Goal: Information Seeking & Learning: Find specific fact

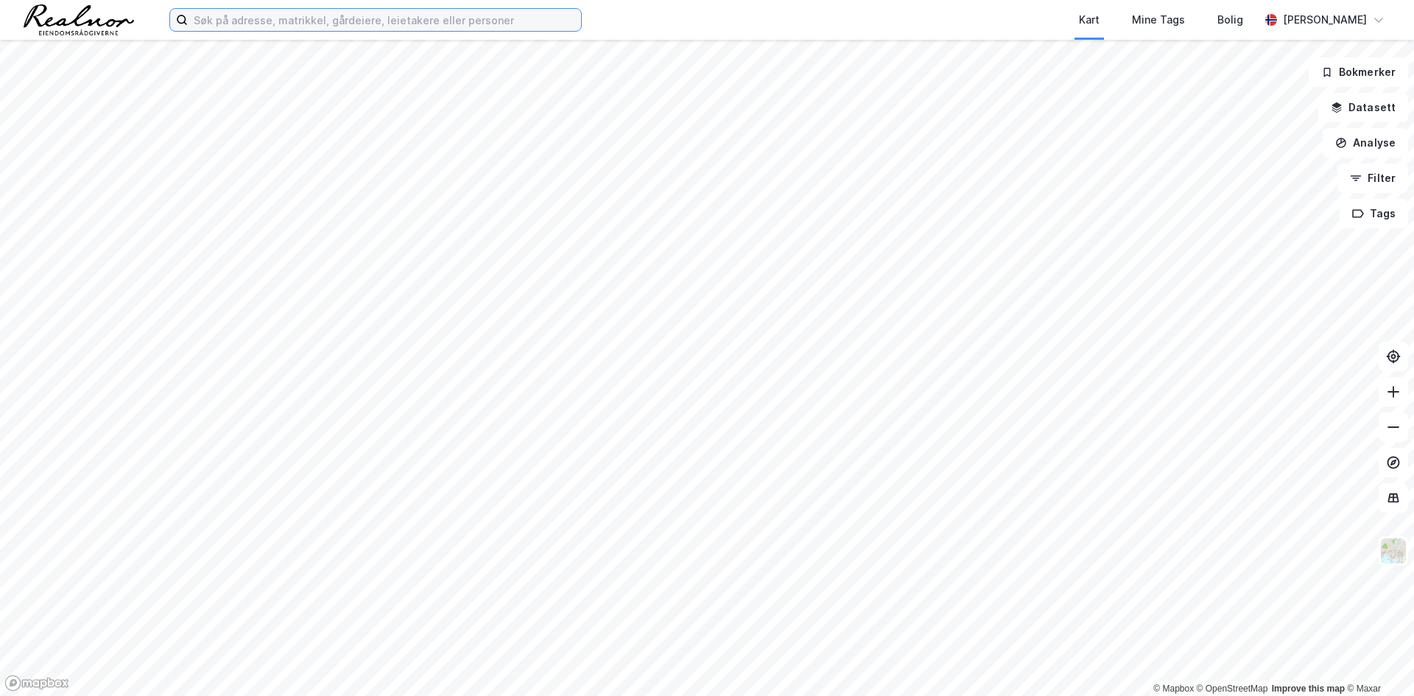
click at [385, 26] on input at bounding box center [384, 20] width 393 height 22
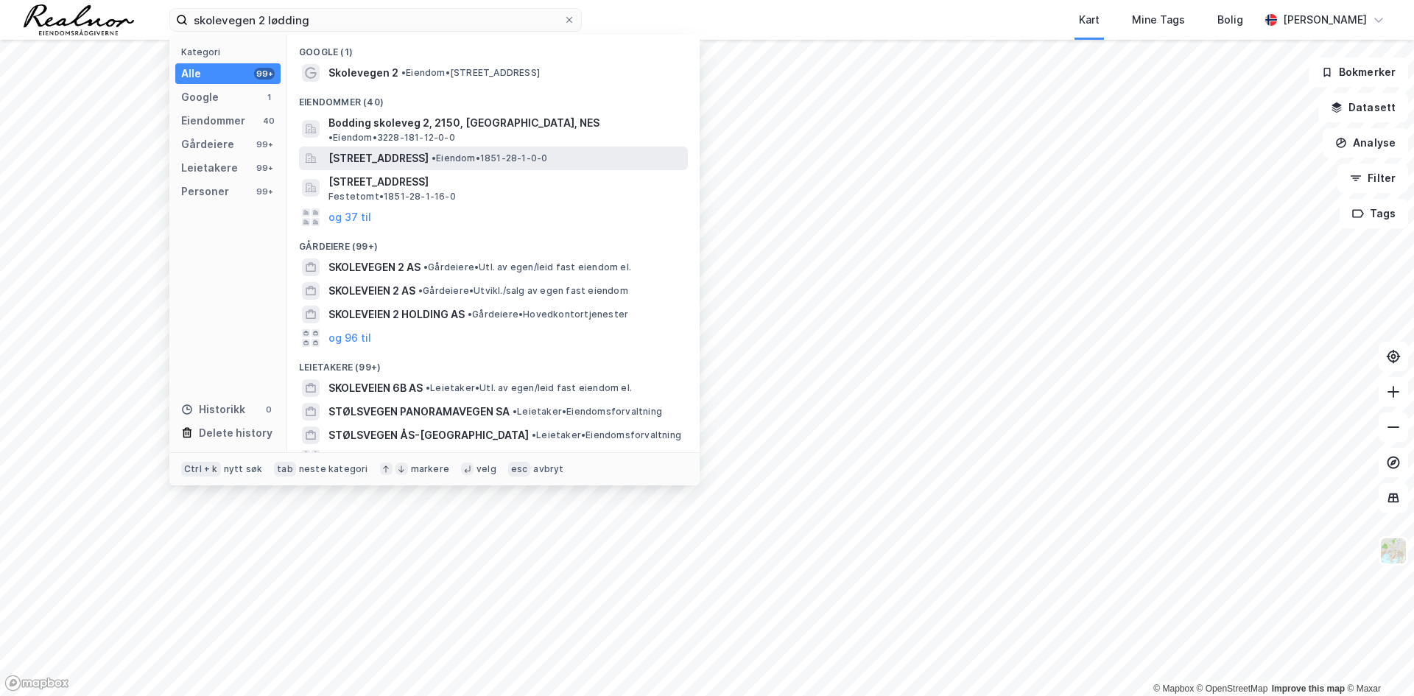
click at [407, 150] on span "[STREET_ADDRESS]" at bounding box center [378, 159] width 100 height 18
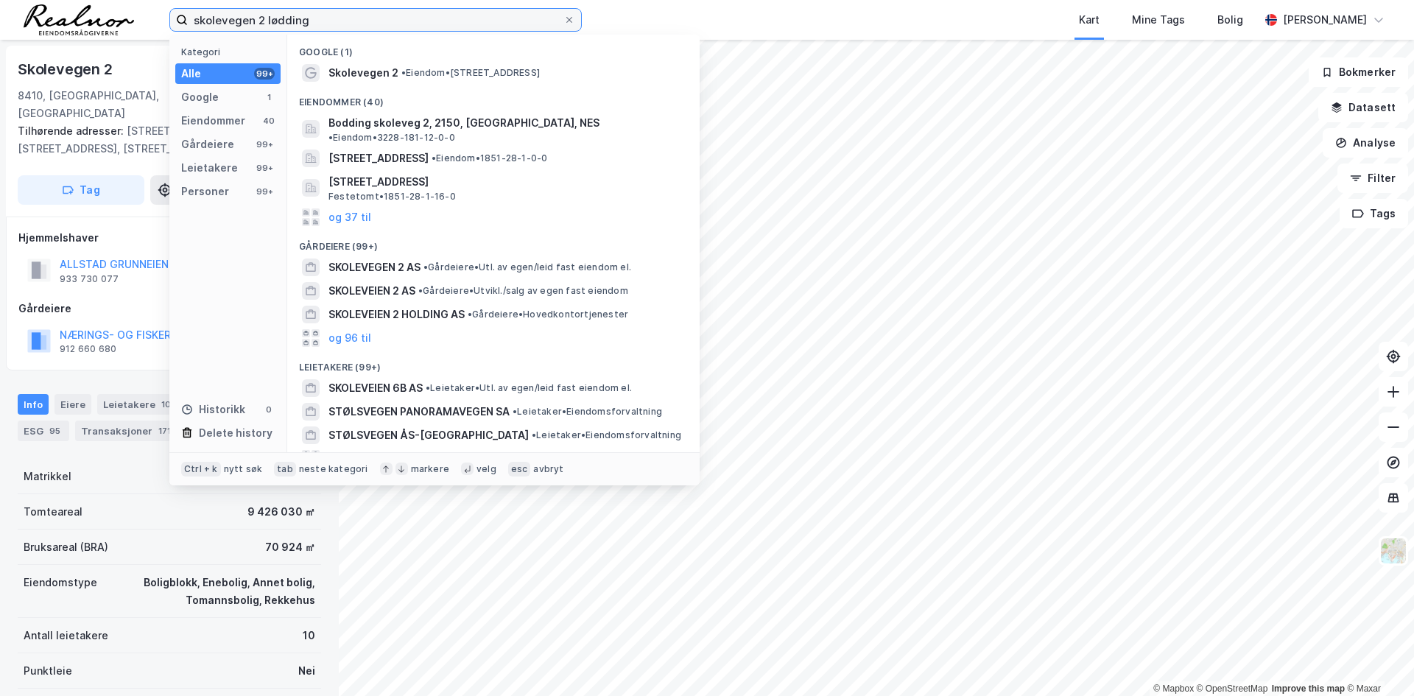
drag, startPoint x: 354, startPoint y: 21, endPoint x: 186, endPoint y: 13, distance: 168.1
click at [186, 13] on label "skolevegen 2 lødding" at bounding box center [375, 20] width 412 height 24
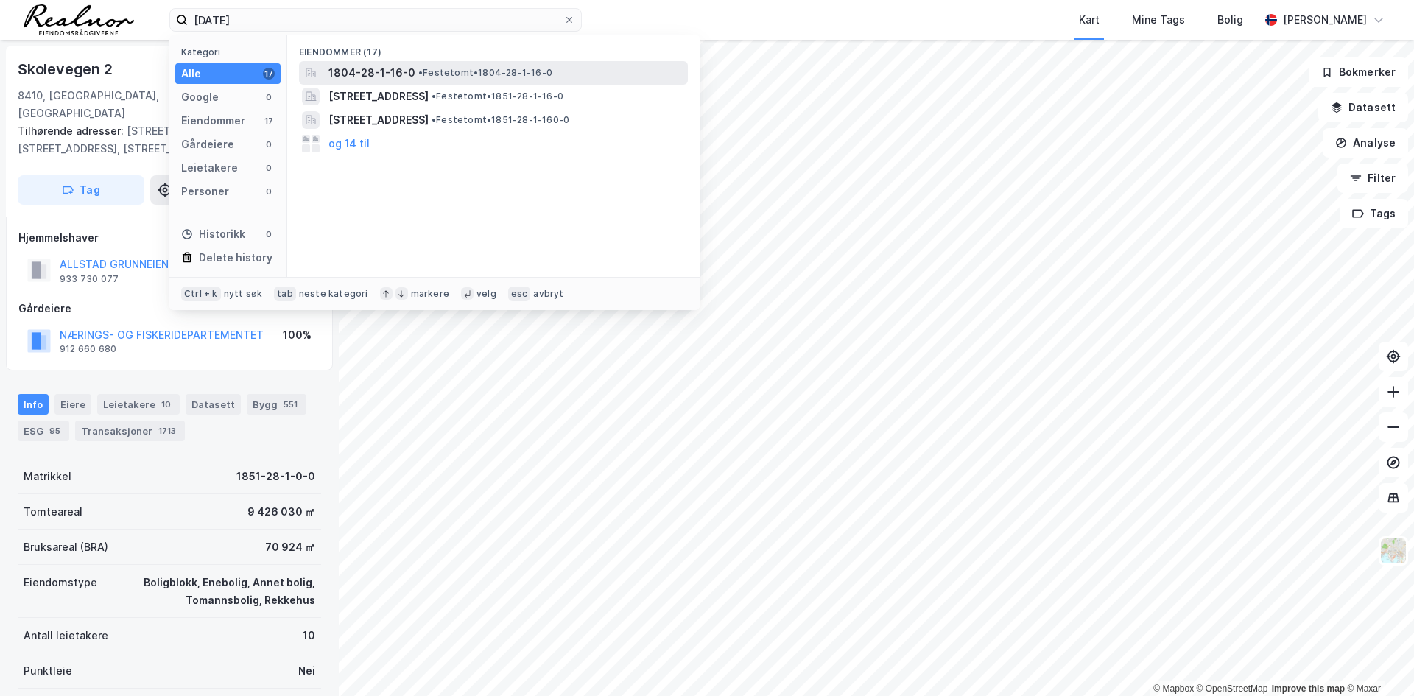
click at [374, 71] on span "1804-28-1-16-0" at bounding box center [371, 73] width 87 height 18
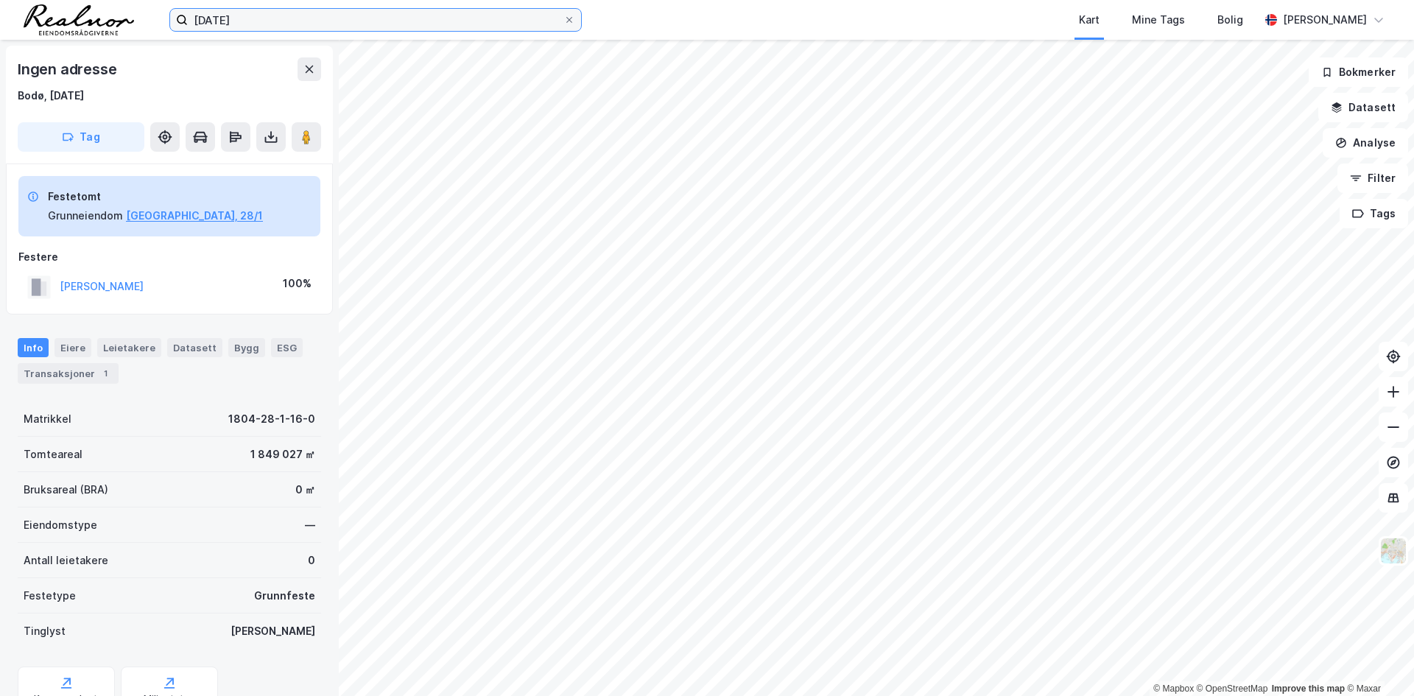
click at [266, 18] on input "[DATE]" at bounding box center [376, 20] width 376 height 22
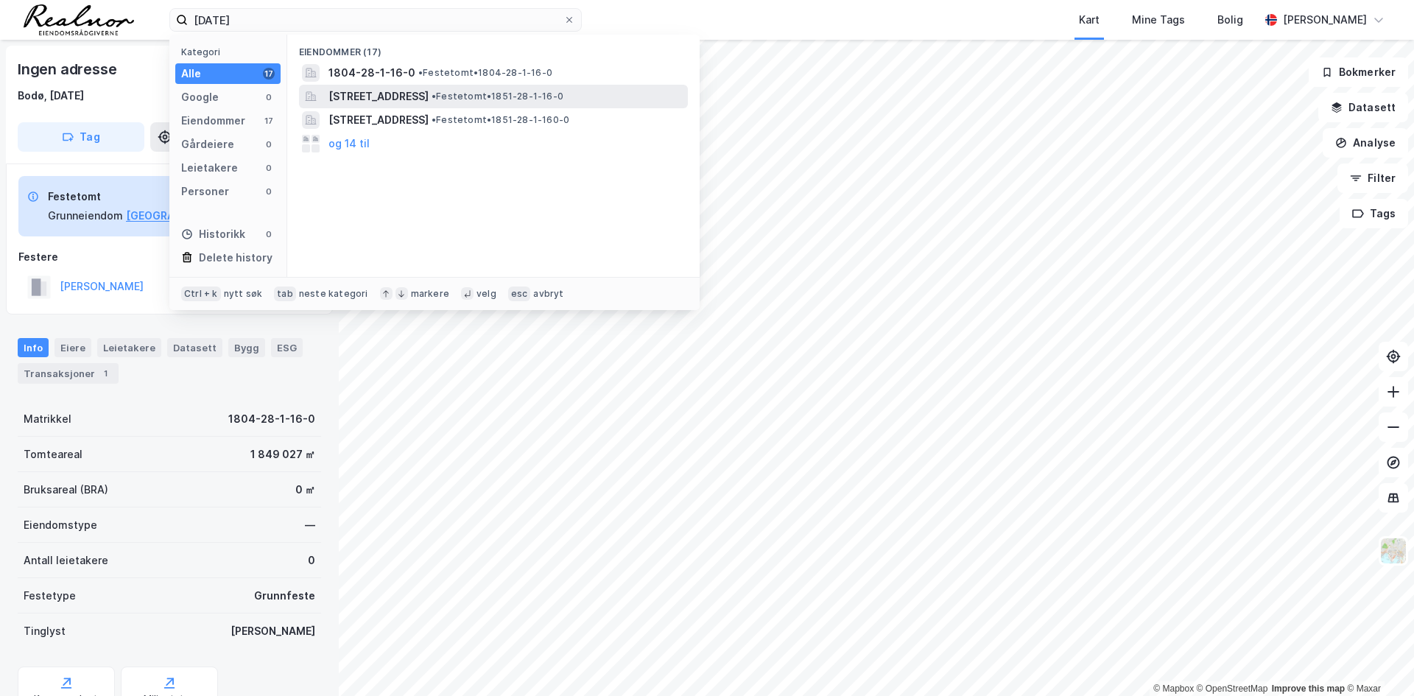
click at [429, 90] on span "[STREET_ADDRESS]" at bounding box center [378, 97] width 100 height 18
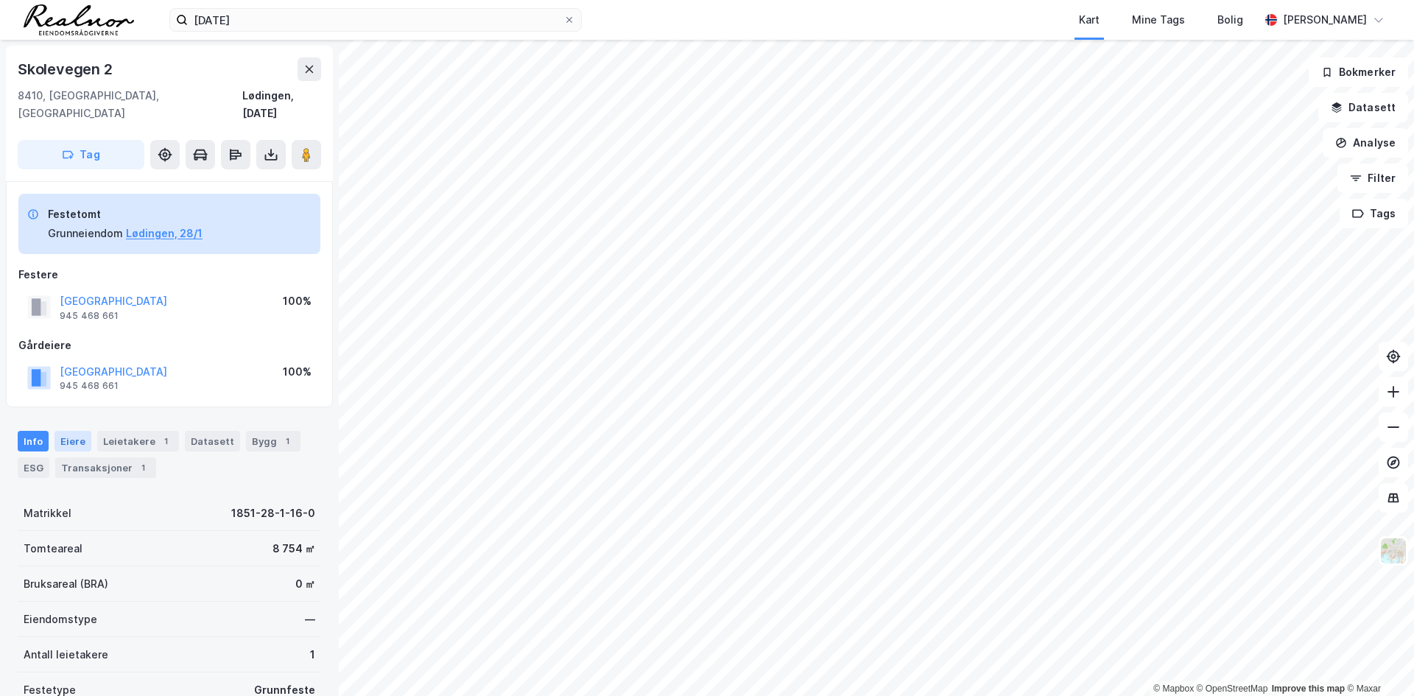
click at [55, 431] on div "Eiere" at bounding box center [73, 441] width 37 height 21
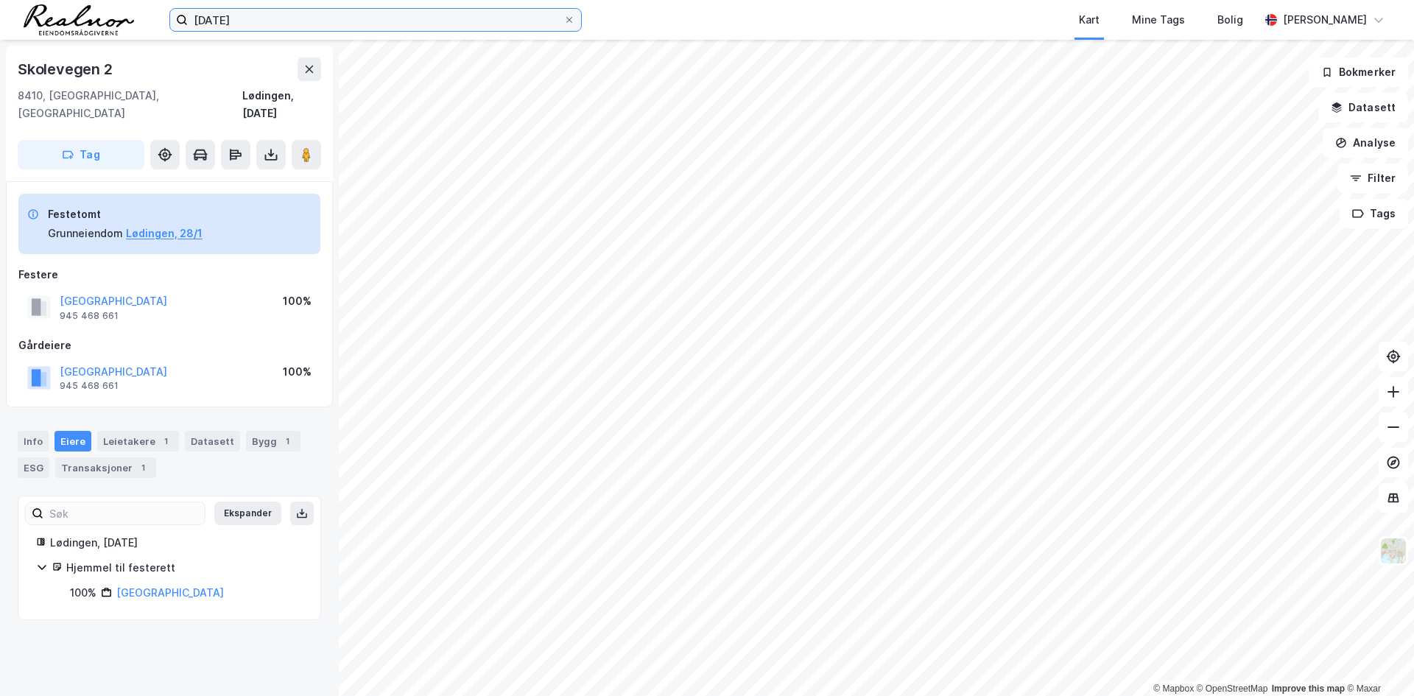
click at [253, 21] on input "[DATE]" at bounding box center [376, 20] width 376 height 22
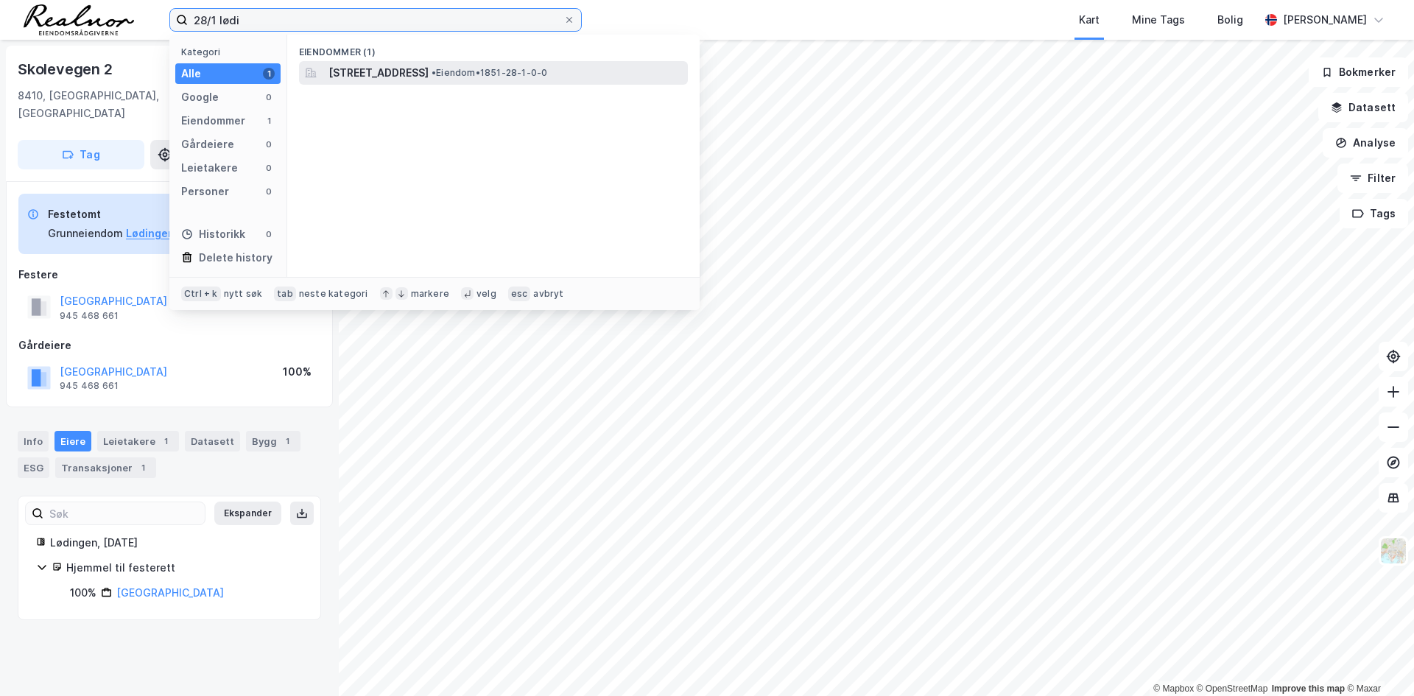
type input "28/1 lødi"
click at [429, 77] on span "[STREET_ADDRESS]" at bounding box center [378, 73] width 100 height 18
